Goal: Task Accomplishment & Management: Use online tool/utility

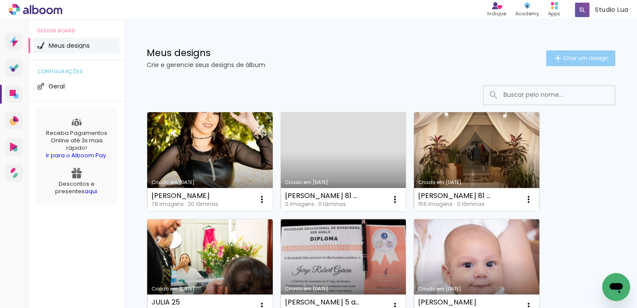
click at [571, 58] on span "Criar um design" at bounding box center [586, 58] width 46 height 6
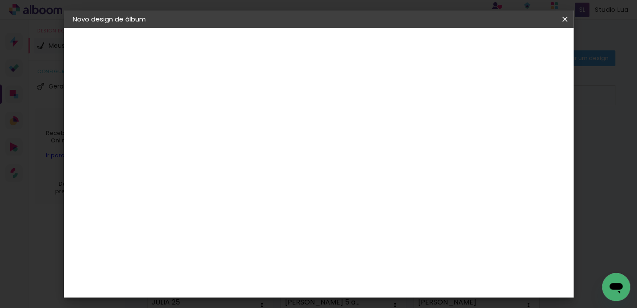
click at [216, 120] on input at bounding box center [216, 118] width 0 height 14
type input "Lorena"
type paper-input "Lorena"
click at [0, 0] on slot "Avançar" at bounding box center [0, 0] width 0 height 0
click at [226, 162] on input at bounding box center [229, 166] width 71 height 11
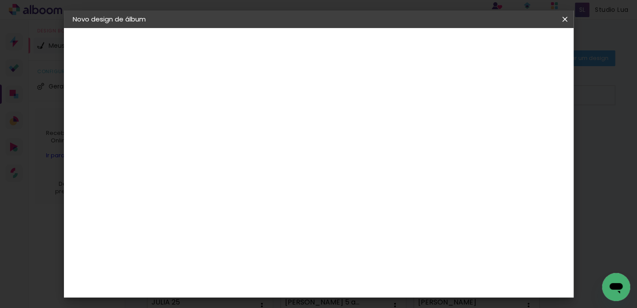
type input "u"
type input "foto"
click at [236, 170] on input "foto" at bounding box center [229, 166] width 71 height 11
drag, startPoint x: 228, startPoint y: 168, endPoint x: 154, endPoint y: 155, distance: 75.1
click at [154, 28] on quentale-album-spec "Iniciar design Iniciar design" at bounding box center [319, 28] width 510 height 0
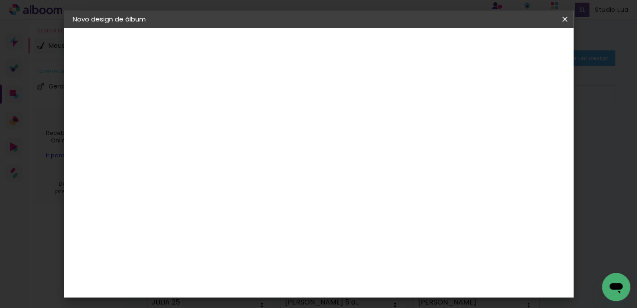
click at [265, 145] on div at bounding box center [229, 145] width 71 height 1
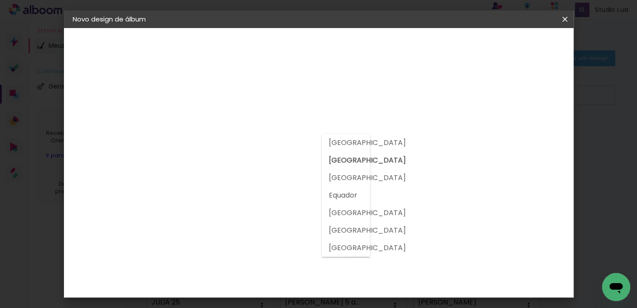
click at [0, 0] on slot "[GEOGRAPHIC_DATA]" at bounding box center [0, 0] width 0 height 0
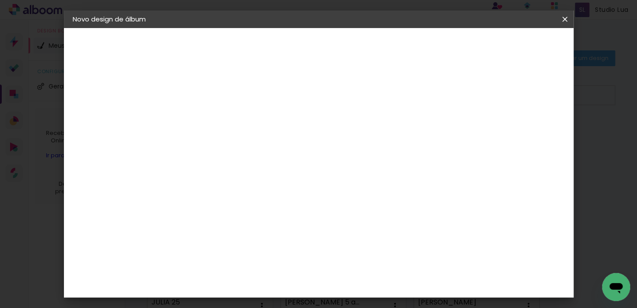
click at [263, 161] on input at bounding box center [229, 166] width 71 height 11
type input "foto15"
type paper-input "foto15"
click at [564, 21] on iron-icon at bounding box center [565, 19] width 11 height 9
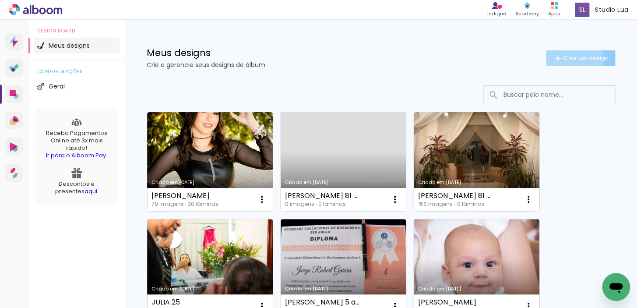
click at [566, 60] on span "Criar um design" at bounding box center [586, 58] width 46 height 6
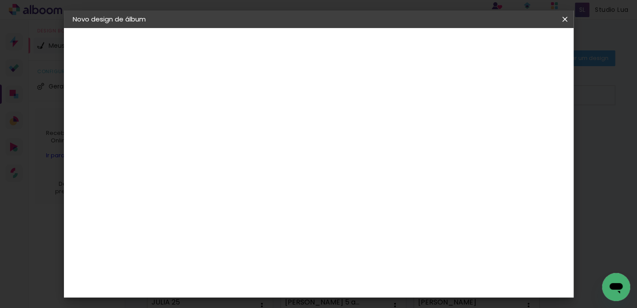
click at [216, 125] on div at bounding box center [216, 124] width 0 height 1
click at [216, 114] on input at bounding box center [216, 118] width 0 height 14
type input "Lorena"
click at [306, 44] on paper-button "Avançar" at bounding box center [284, 46] width 43 height 15
click at [208, 168] on input "foto15" at bounding box center [229, 166] width 71 height 11
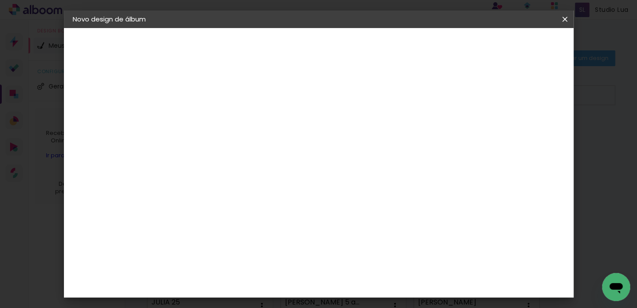
click at [245, 165] on input "foto15" at bounding box center [229, 166] width 71 height 11
click at [356, 41] on div "Voltar Avançar" at bounding box center [312, 46] width 87 height 15
click at [0, 0] on slot "Tamanho Livre" at bounding box center [0, 0] width 0 height 0
click at [258, 138] on input "[GEOGRAPHIC_DATA]" at bounding box center [226, 139] width 64 height 11
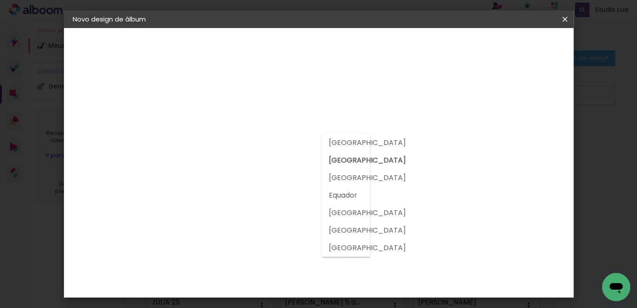
click at [265, 162] on input "foto15" at bounding box center [229, 166] width 71 height 11
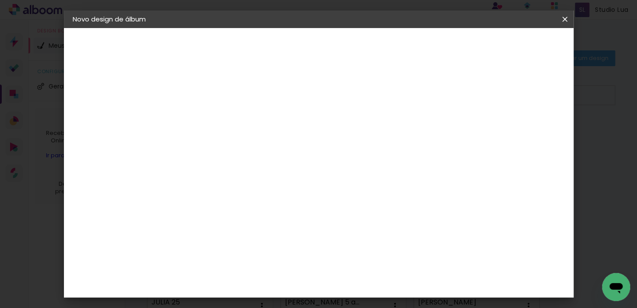
click at [107, 88] on div "2. Especificações" at bounding box center [121, 90] width 96 height 11
click at [100, 94] on div "2. Especificações" at bounding box center [121, 90] width 96 height 11
click at [567, 18] on iron-icon at bounding box center [565, 19] width 11 height 9
